Goal: Information Seeking & Learning: Find specific page/section

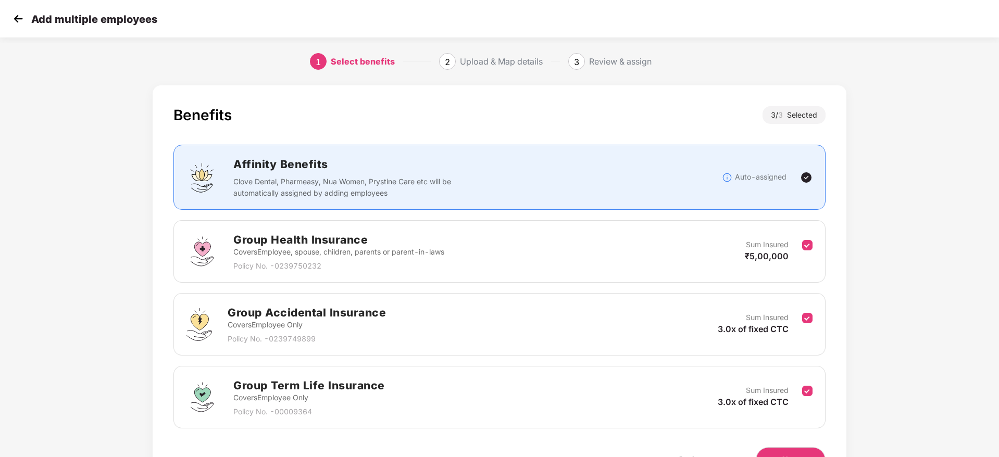
scroll to position [62, 0]
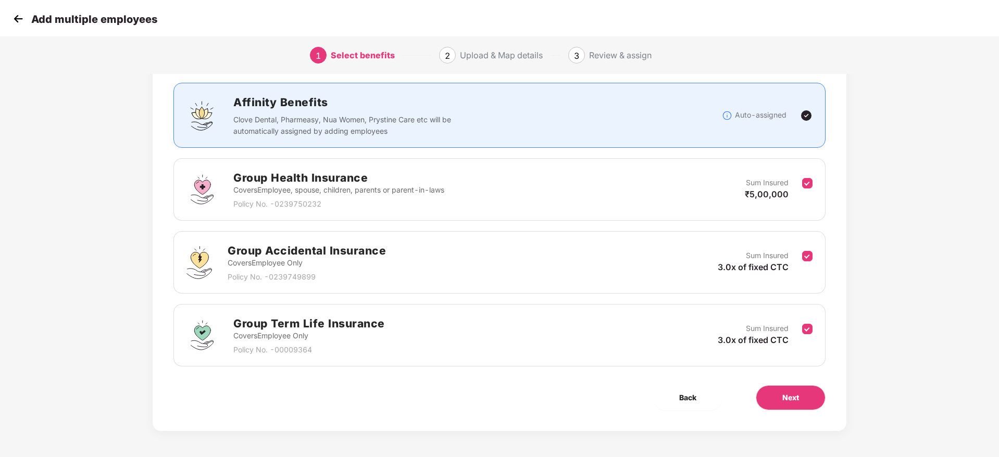
click at [19, 26] on img at bounding box center [18, 19] width 16 height 16
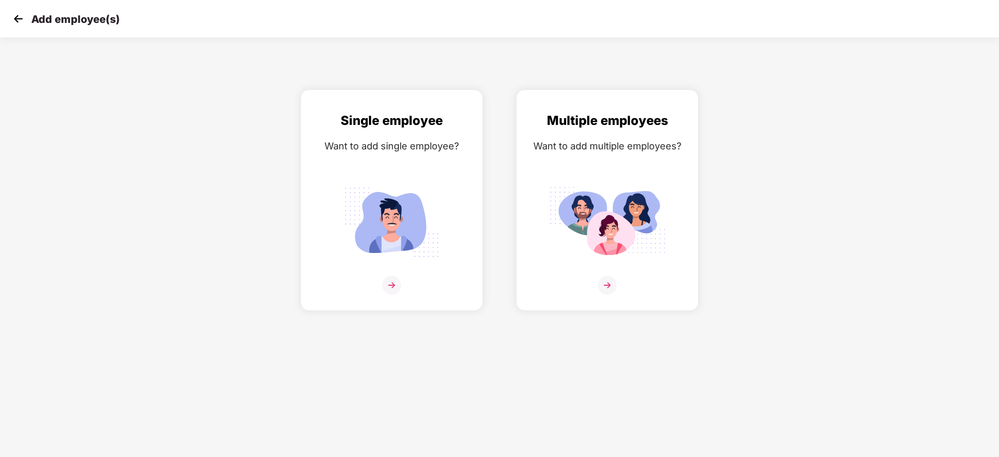
click at [27, 21] on div "Add employee(s)" at bounding box center [64, 18] width 109 height 15
click at [21, 19] on img at bounding box center [18, 19] width 16 height 16
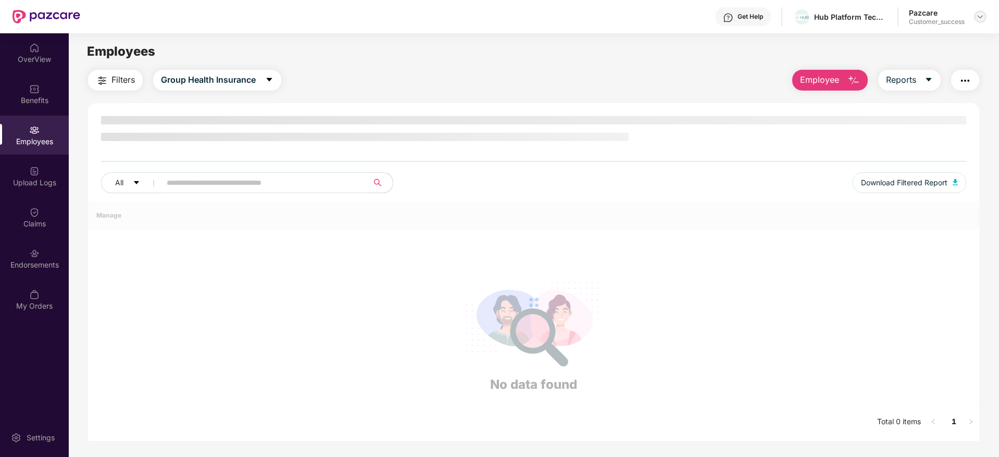
click at [980, 17] on img at bounding box center [980, 16] width 8 height 8
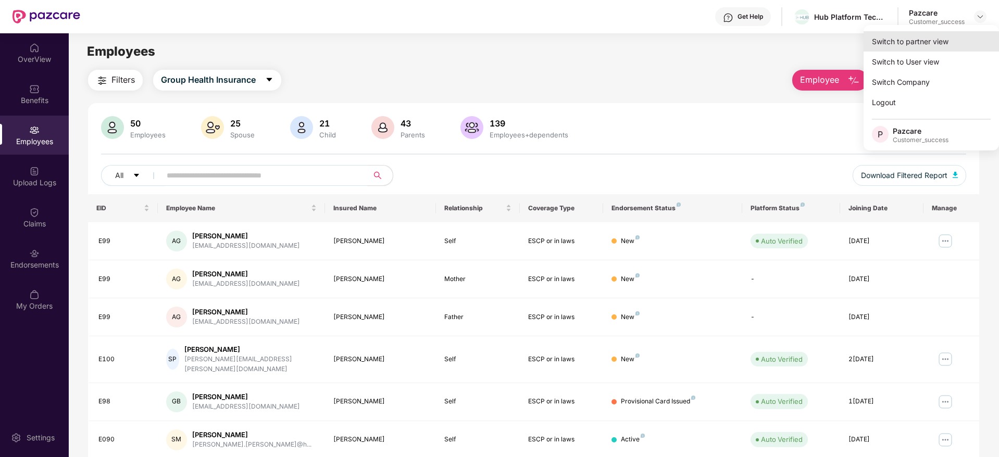
click at [914, 42] on div "Switch to partner view" at bounding box center [931, 41] width 135 height 20
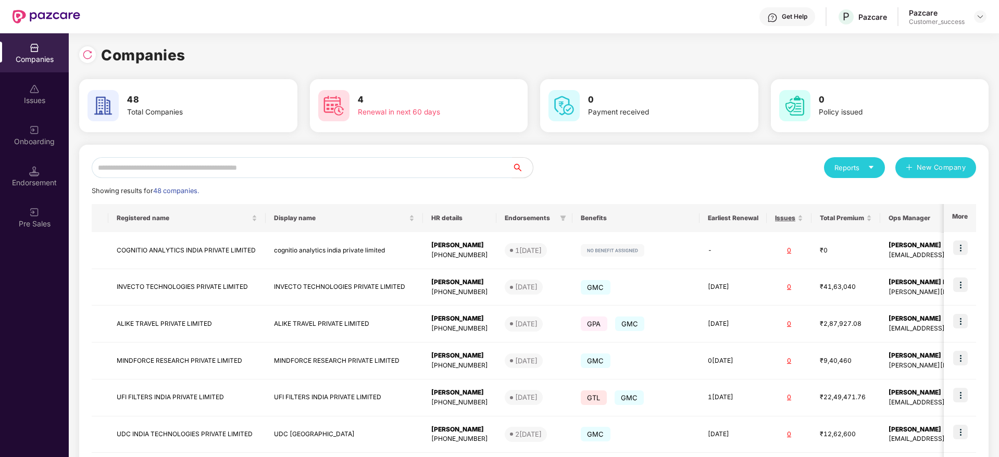
click at [281, 171] on input "text" at bounding box center [302, 167] width 420 height 21
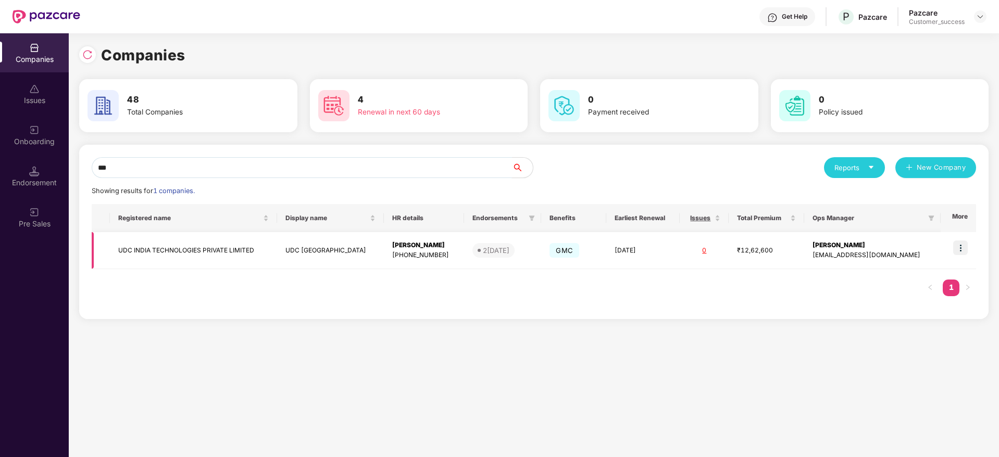
type input "***"
click at [966, 252] on img at bounding box center [960, 248] width 15 height 15
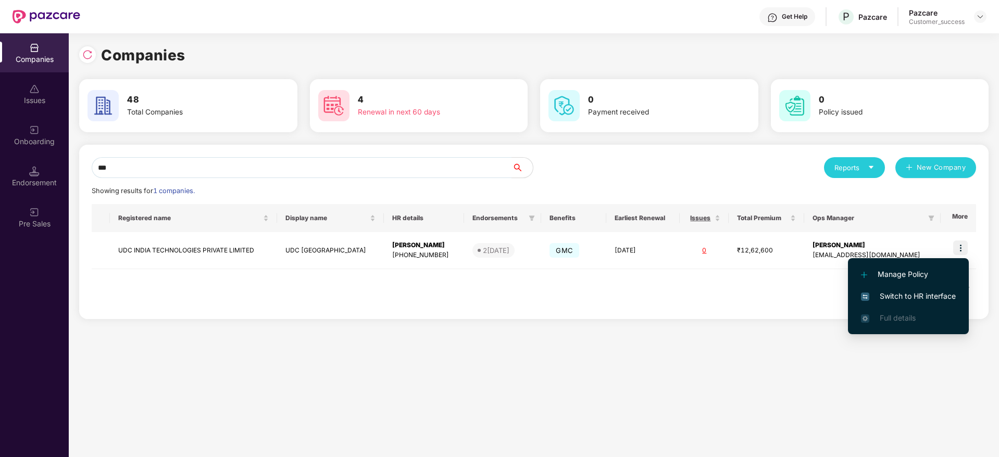
click at [908, 296] on span "Switch to HR interface" at bounding box center [908, 296] width 95 height 11
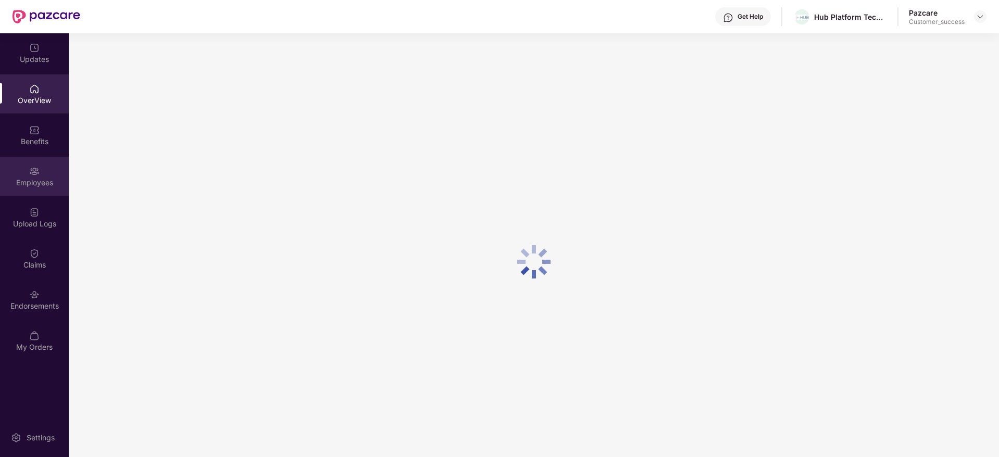
click at [43, 179] on div "Employees" at bounding box center [34, 183] width 69 height 10
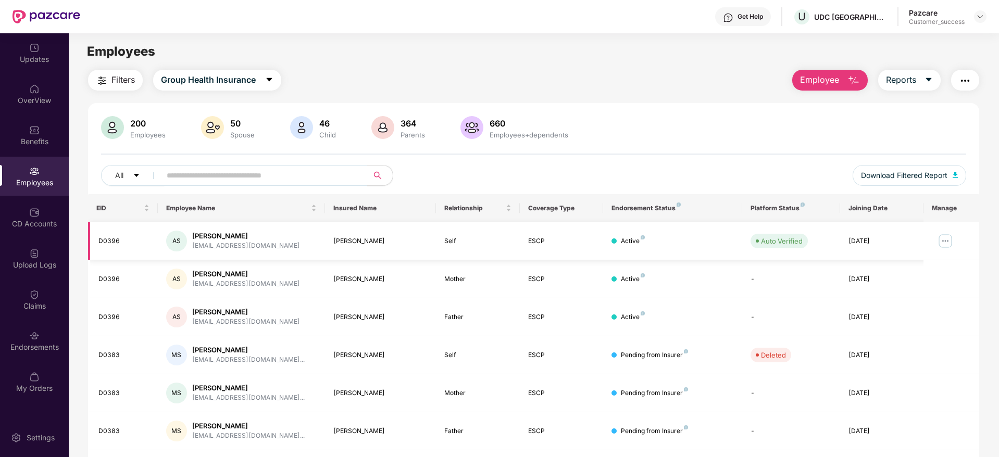
click at [943, 236] on img at bounding box center [945, 241] width 17 height 17
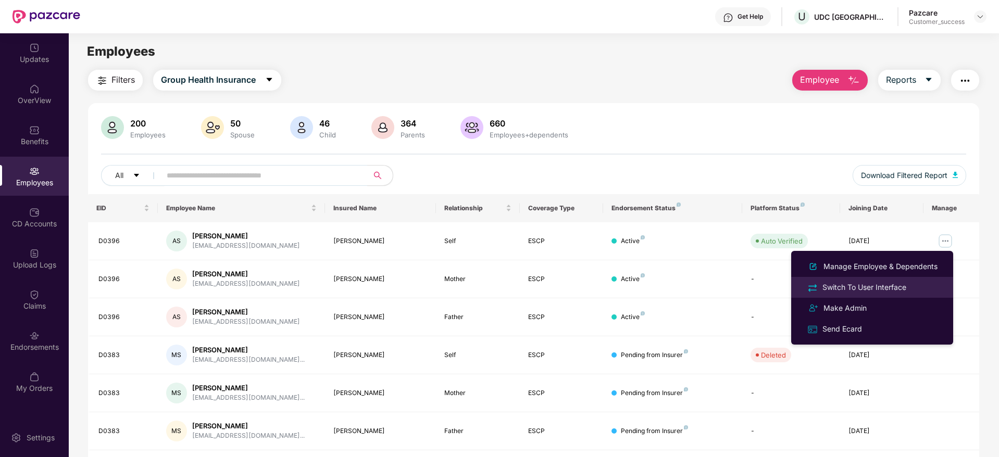
click at [856, 292] on div "Switch To User Interface" at bounding box center [864, 287] width 88 height 11
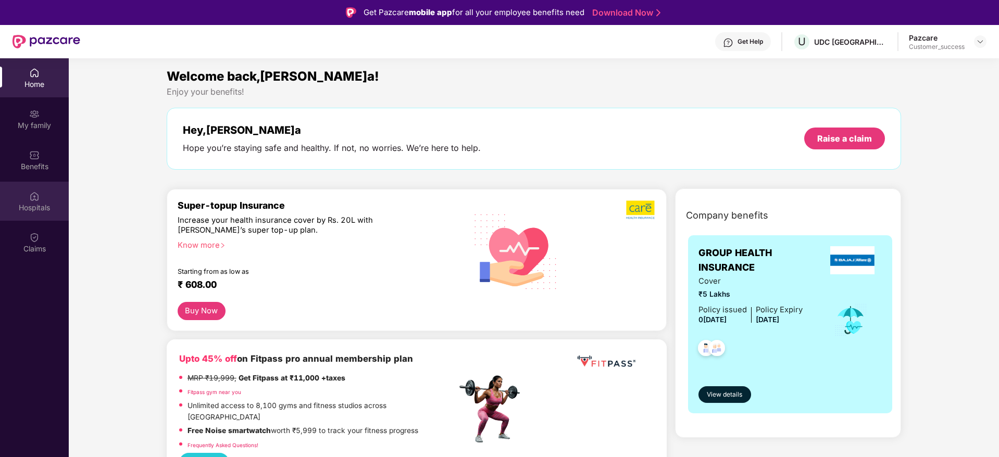
click at [42, 207] on div "Hospitals" at bounding box center [34, 208] width 69 height 10
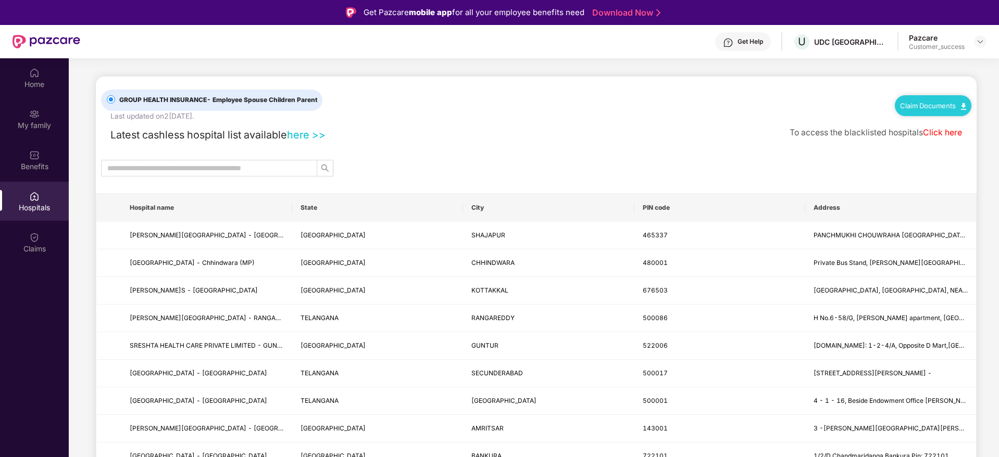
click at [309, 131] on link "here >>" at bounding box center [306, 135] width 39 height 12
